Goal: Transaction & Acquisition: Download file/media

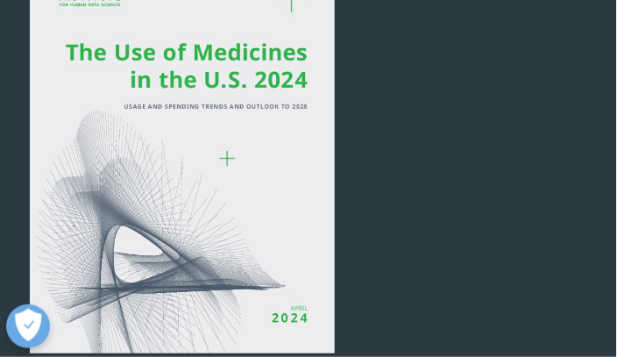
scroll to position [150, 0]
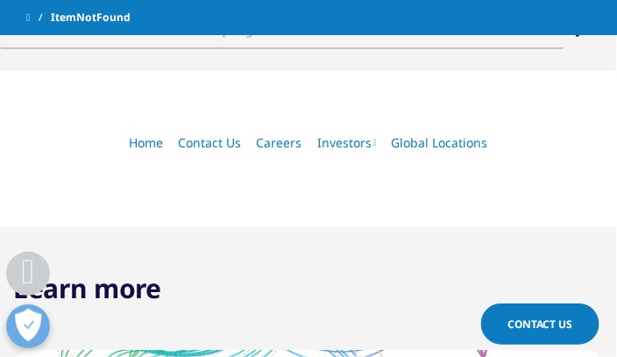
scroll to position [601, 0]
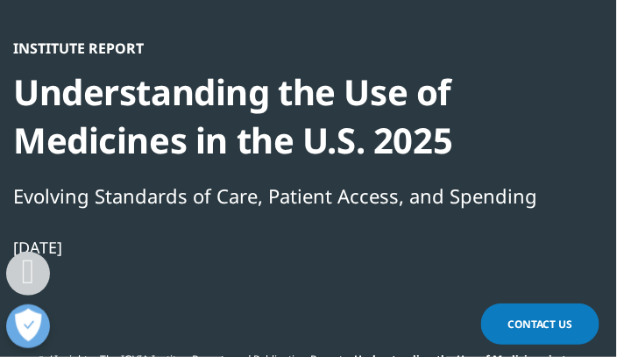
scroll to position [451, 0]
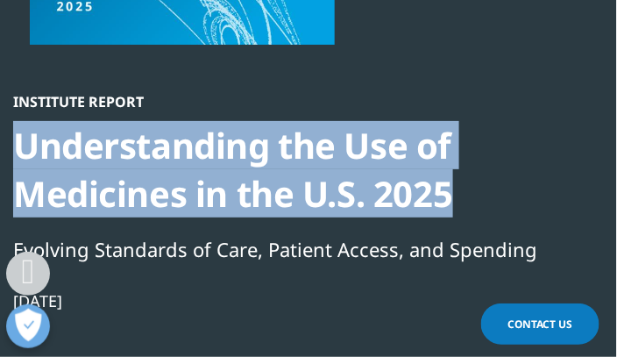
drag, startPoint x: 21, startPoint y: 145, endPoint x: 458, endPoint y: 194, distance: 439.4
click at [458, 194] on div "Understanding the Use of Medicines in the U.S. 2025" at bounding box center [308, 169] width 591 height 96
copy div "Understanding the Use of Medicines in the U.S. 2025"
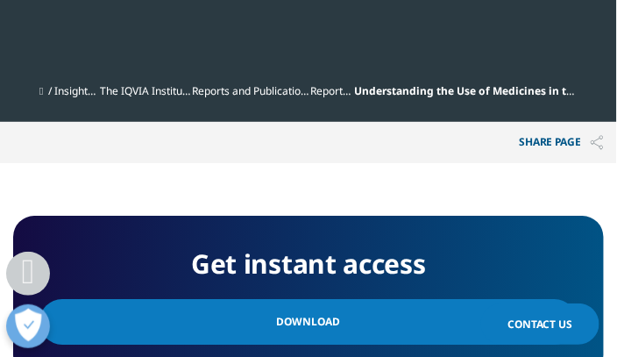
scroll to position [851, 0]
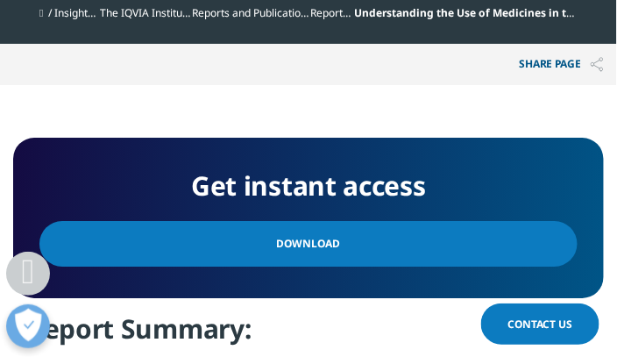
click at [296, 243] on span "Download" at bounding box center [309, 243] width 64 height 19
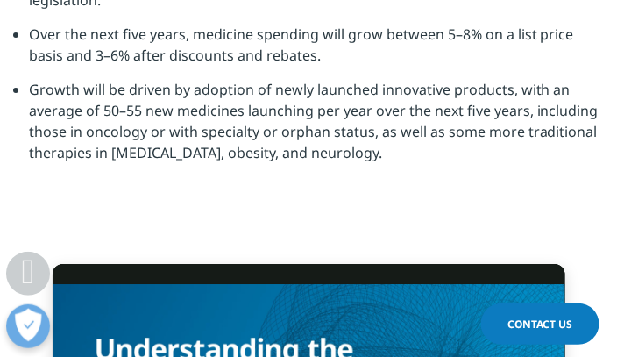
scroll to position [4949, 0]
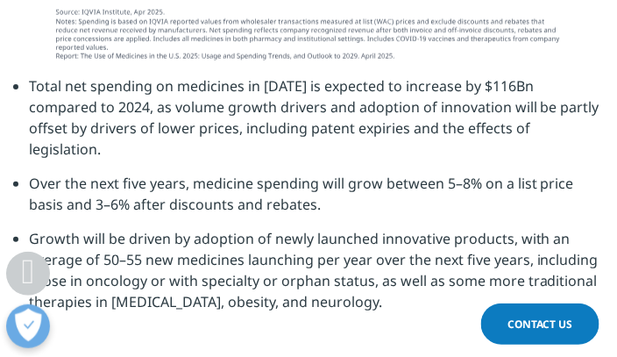
drag, startPoint x: 349, startPoint y: 165, endPoint x: 25, endPoint y: 74, distance: 336.2
click at [25, 75] on ul "Total net spending on medicines in [DATE] is expected to increase by $116Bn com…" at bounding box center [308, 200] width 591 height 250
copy ul "Total net spending on medicines in [DATE] is expected to increase by $116Bn com…"
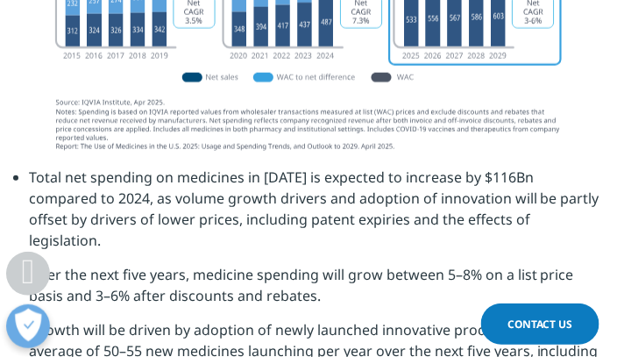
scroll to position [4648, 0]
